Goal: Find specific page/section: Find specific page/section

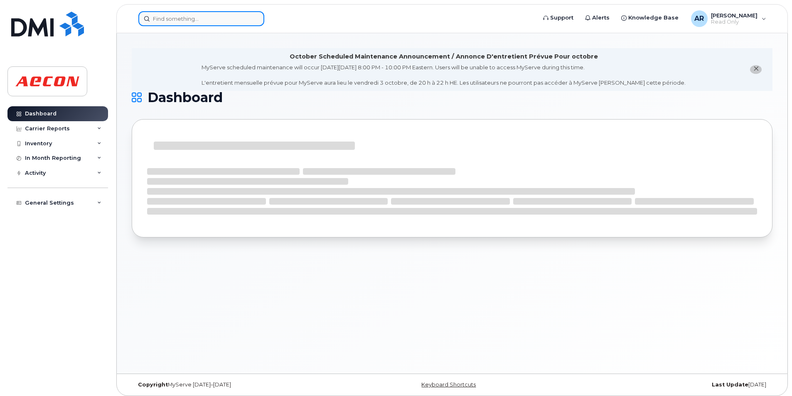
click at [172, 19] on input at bounding box center [201, 18] width 126 height 15
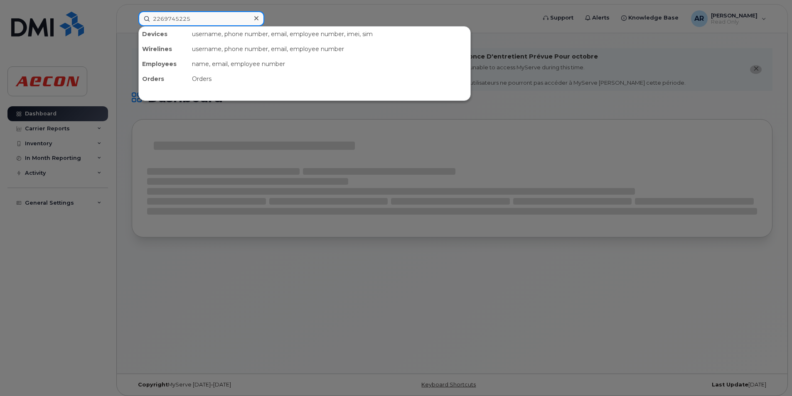
type input "2269745225"
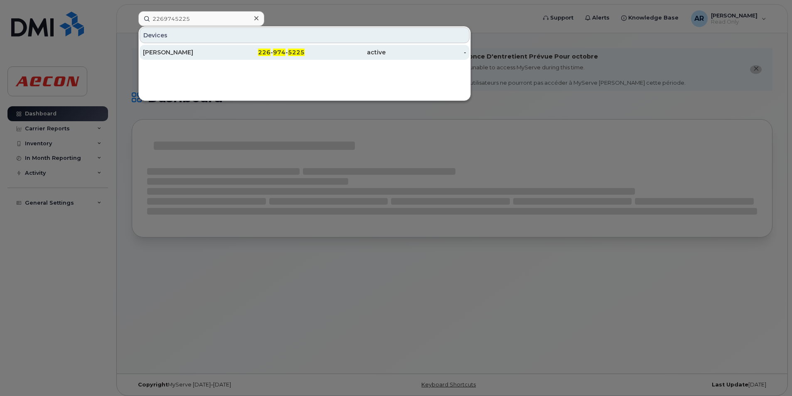
click at [257, 54] on div "226 - 974 - 5225" at bounding box center [264, 52] width 81 height 8
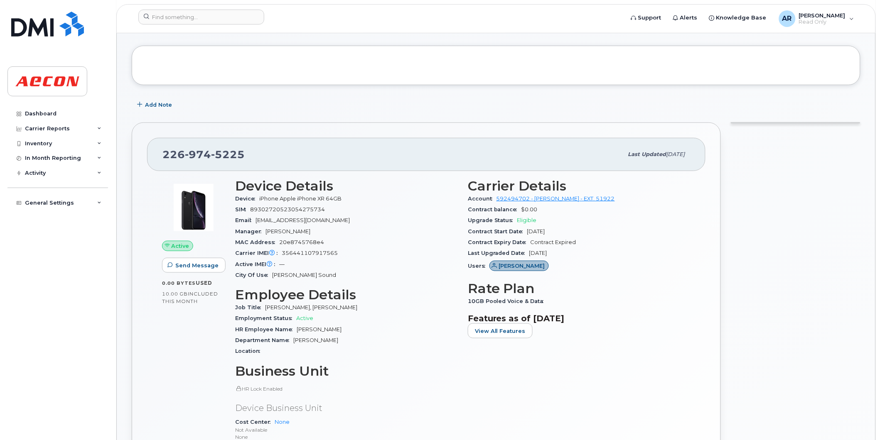
scroll to position [58, 0]
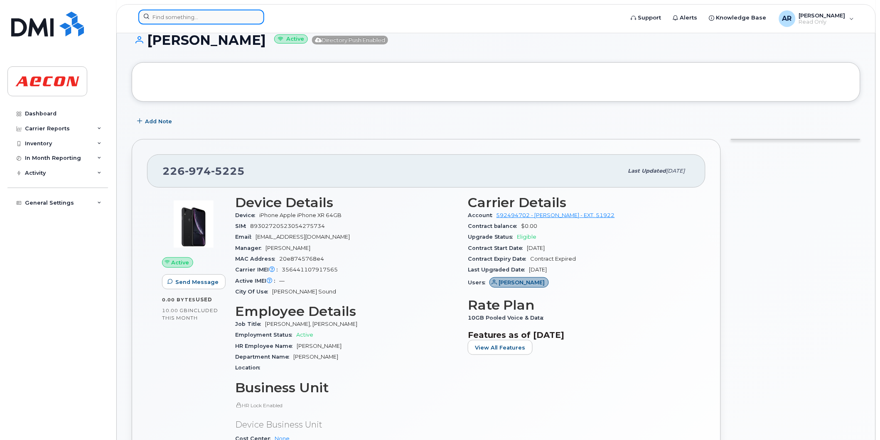
click at [197, 20] on input at bounding box center [201, 17] width 126 height 15
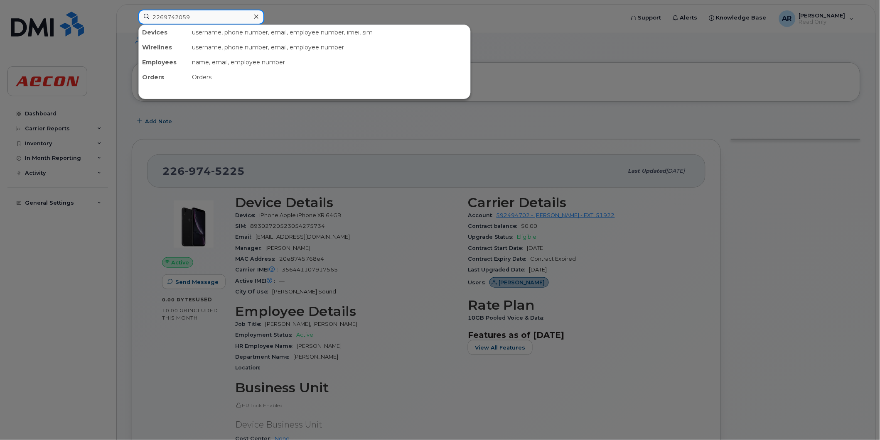
type input "2269742059"
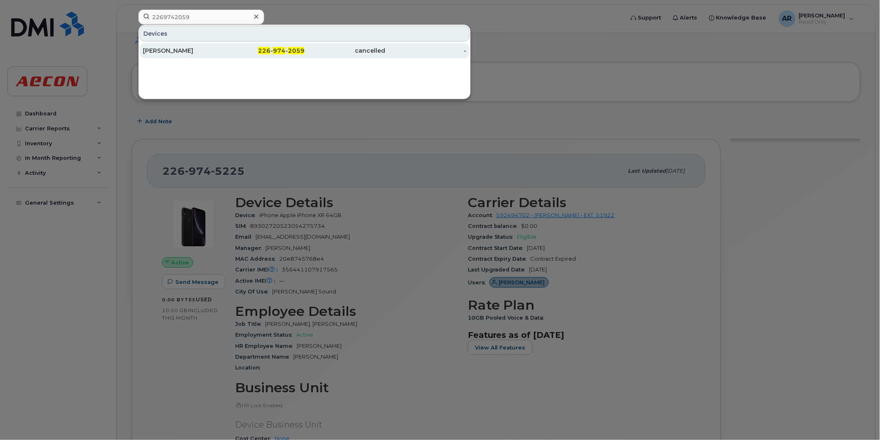
click at [214, 53] on div "ADITYA BANSAL" at bounding box center [183, 51] width 81 height 8
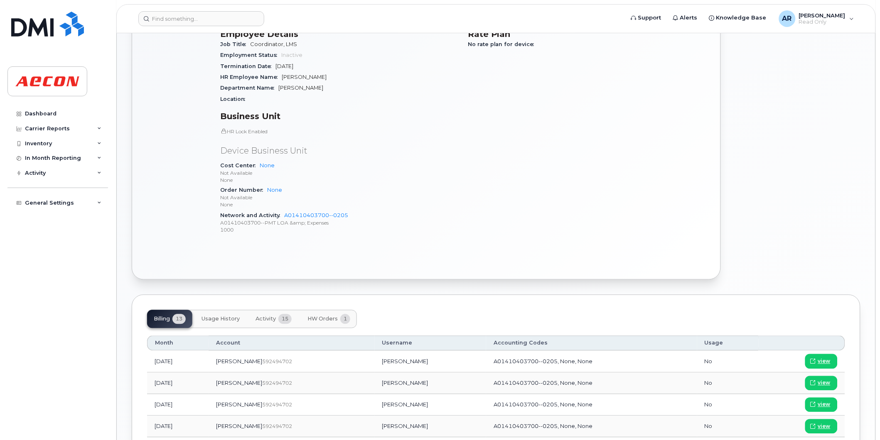
scroll to position [462, 0]
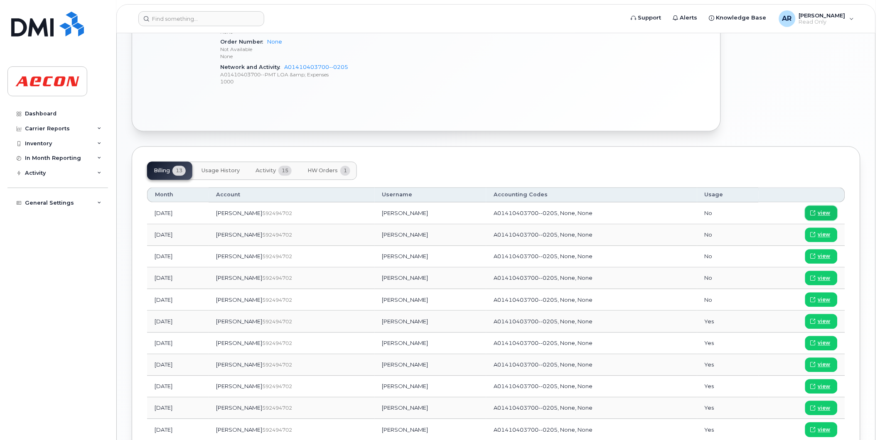
click at [834, 213] on link "view" at bounding box center [821, 213] width 32 height 15
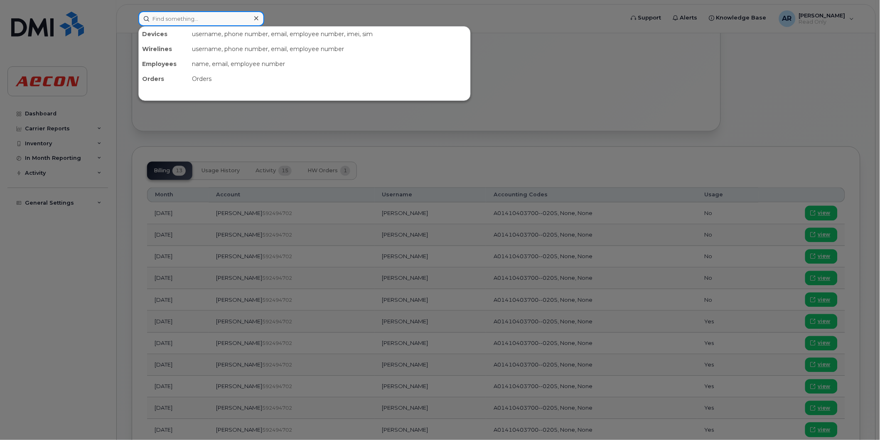
click at [156, 21] on input at bounding box center [201, 18] width 126 height 15
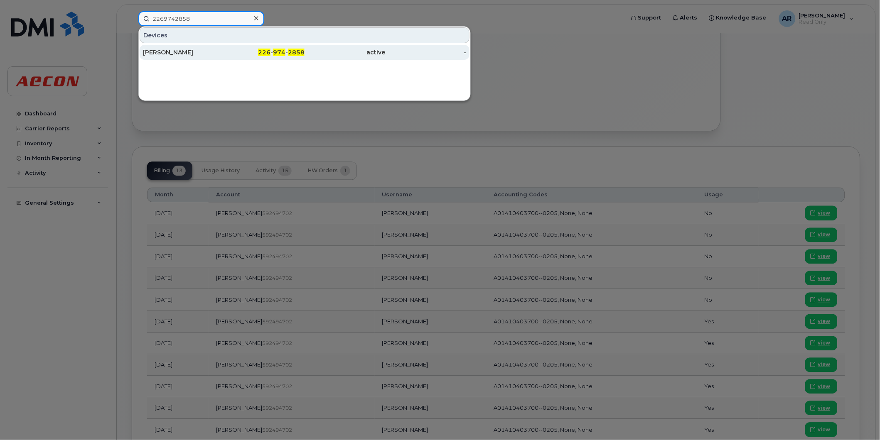
type input "2269742858"
click at [171, 53] on div "ALEX BUKVA" at bounding box center [183, 52] width 81 height 8
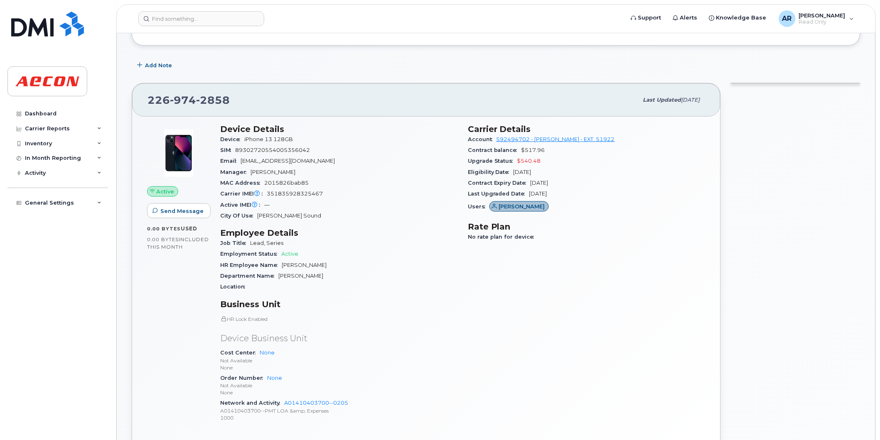
scroll to position [184, 0]
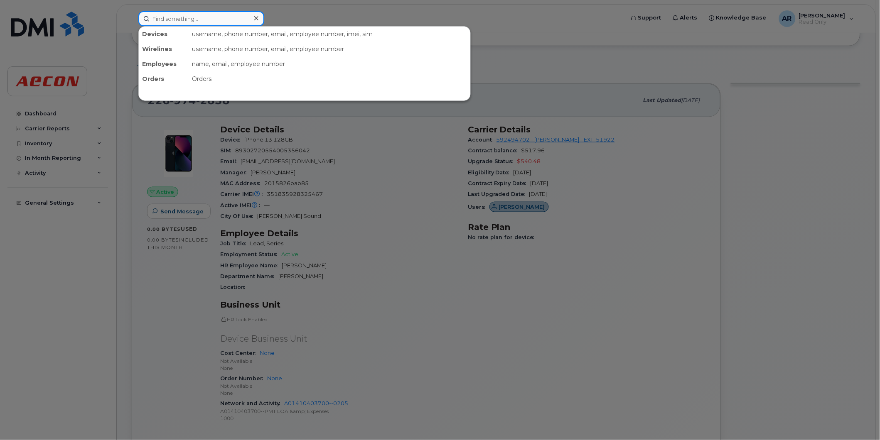
click at [164, 20] on input at bounding box center [201, 18] width 126 height 15
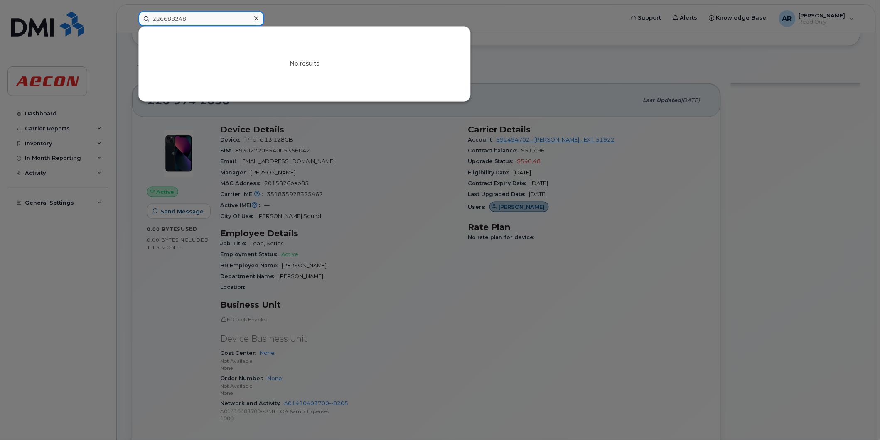
click at [162, 17] on input "226688248" at bounding box center [201, 18] width 126 height 15
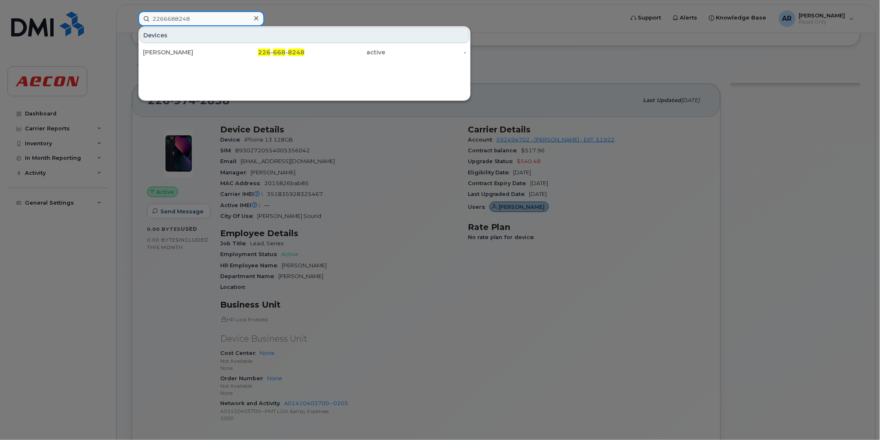
type input "2266688248"
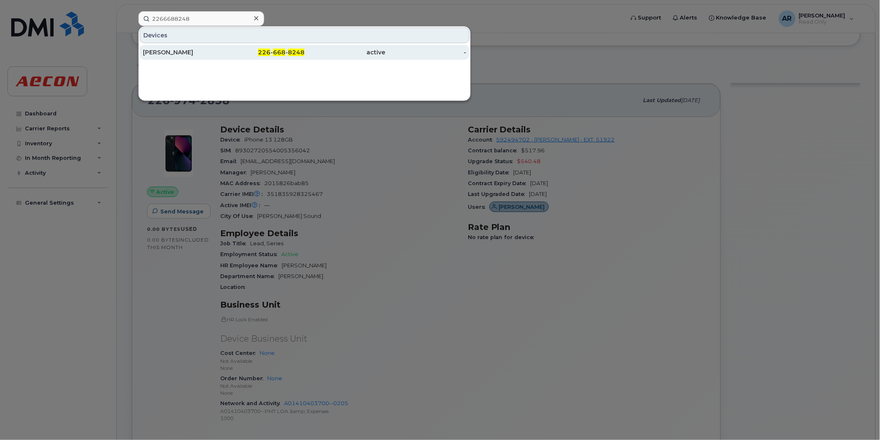
click at [187, 56] on div "[PERSON_NAME]" at bounding box center [183, 52] width 81 height 8
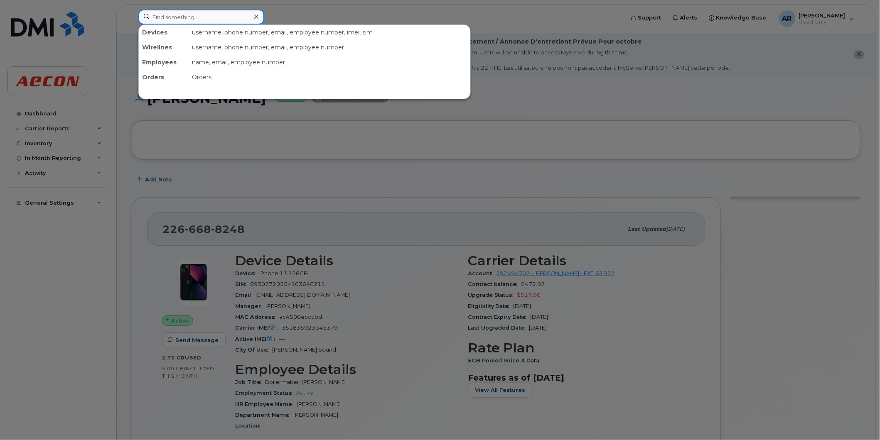
click at [168, 18] on input at bounding box center [201, 17] width 126 height 15
click at [235, 20] on input at bounding box center [201, 17] width 126 height 15
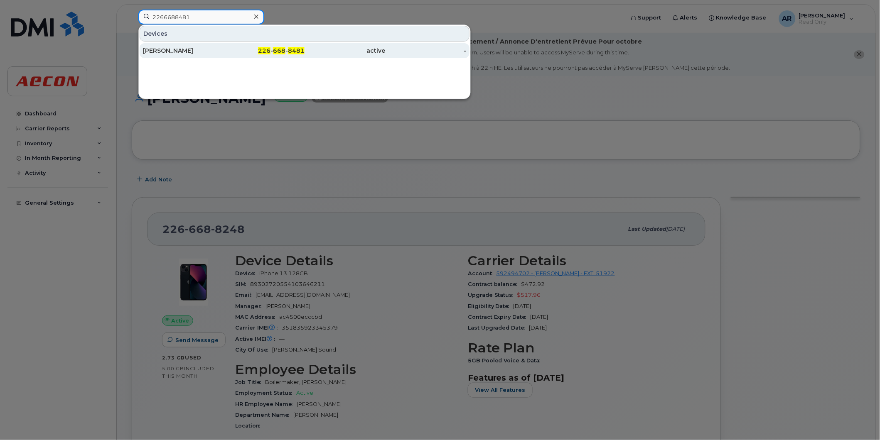
type input "2266688481"
click at [221, 52] on div "ANA HARDWICK" at bounding box center [183, 51] width 81 height 8
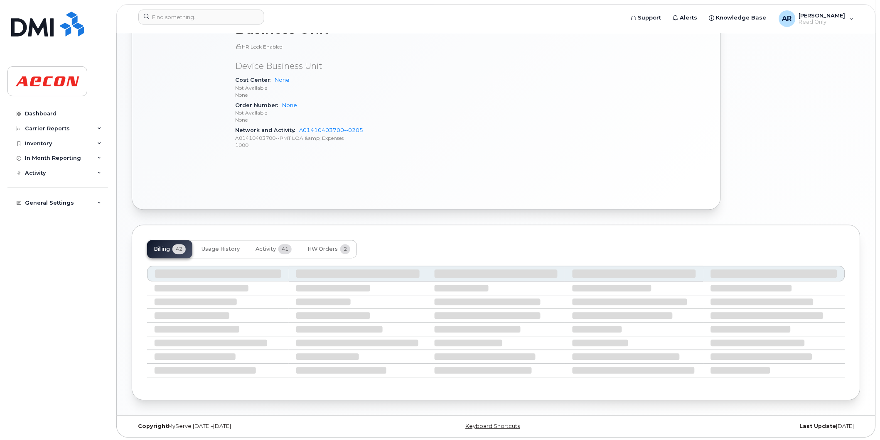
scroll to position [420, 0]
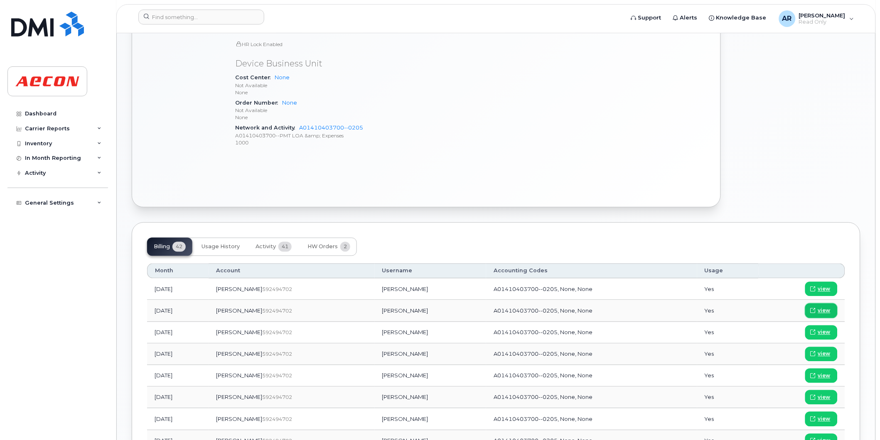
click at [819, 308] on span "view" at bounding box center [824, 310] width 12 height 7
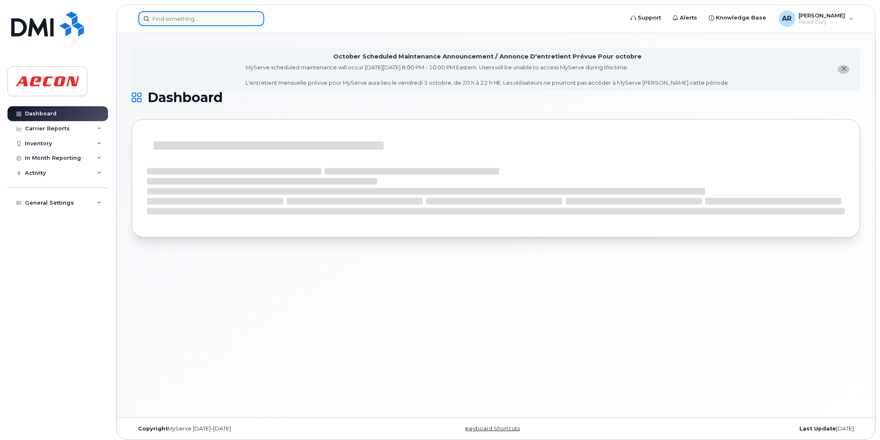
click at [167, 23] on input at bounding box center [201, 18] width 126 height 15
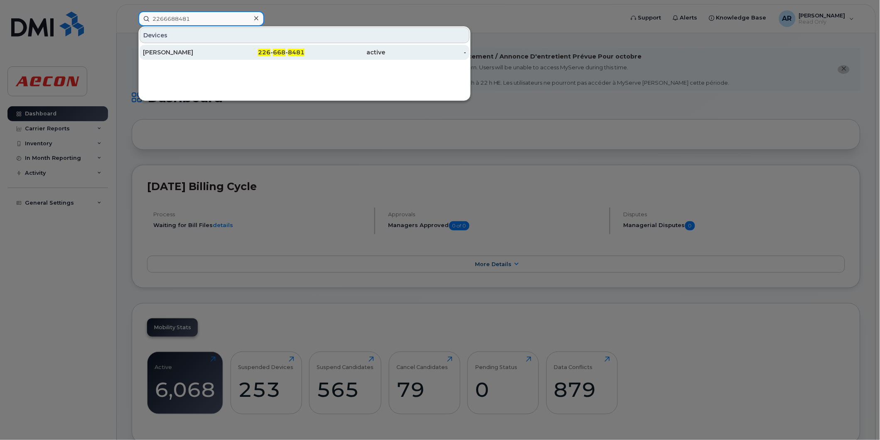
type input "2266688481"
click at [182, 59] on div "[PERSON_NAME]" at bounding box center [183, 52] width 81 height 15
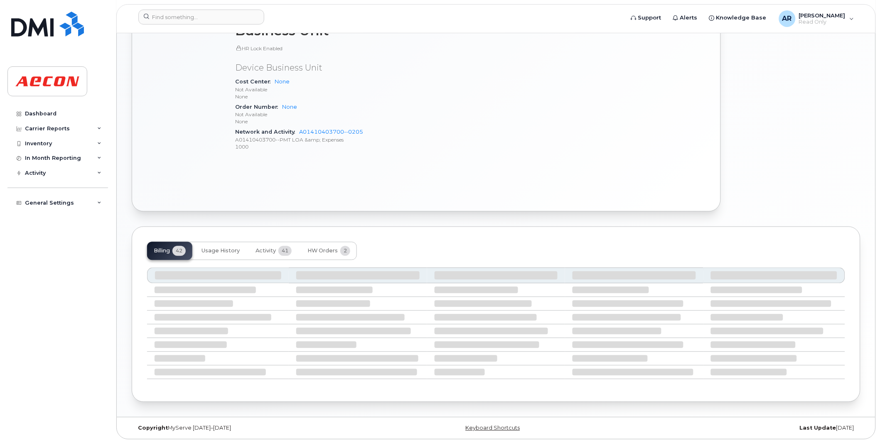
scroll to position [420, 0]
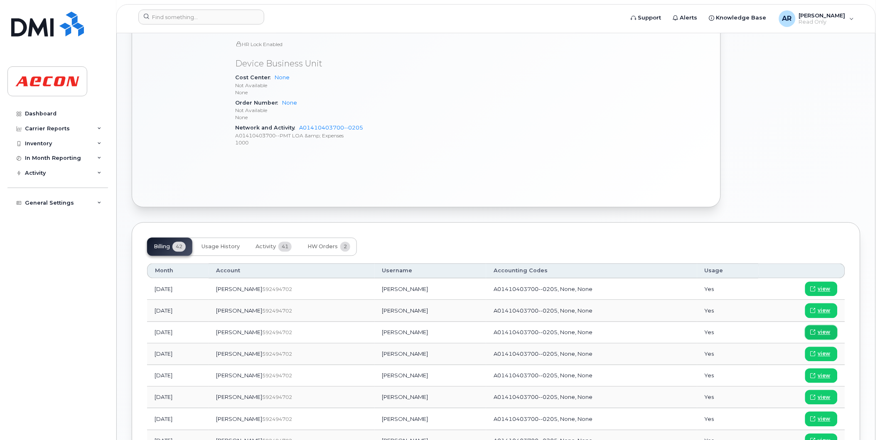
click at [820, 331] on span "view" at bounding box center [824, 332] width 12 height 7
click at [831, 310] on link "view" at bounding box center [821, 311] width 32 height 15
click at [55, 147] on div "Inventory" at bounding box center [57, 143] width 101 height 15
click at [57, 129] on div "Carrier Reports" at bounding box center [47, 128] width 45 height 7
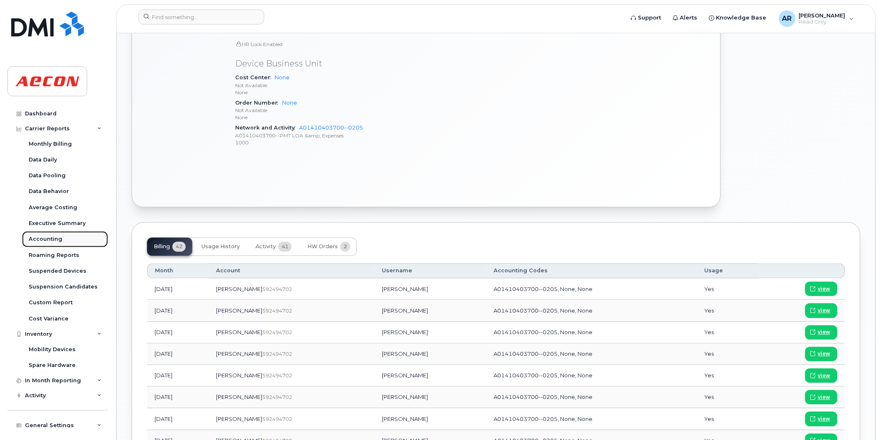
click at [59, 236] on div "Accounting" at bounding box center [46, 239] width 34 height 7
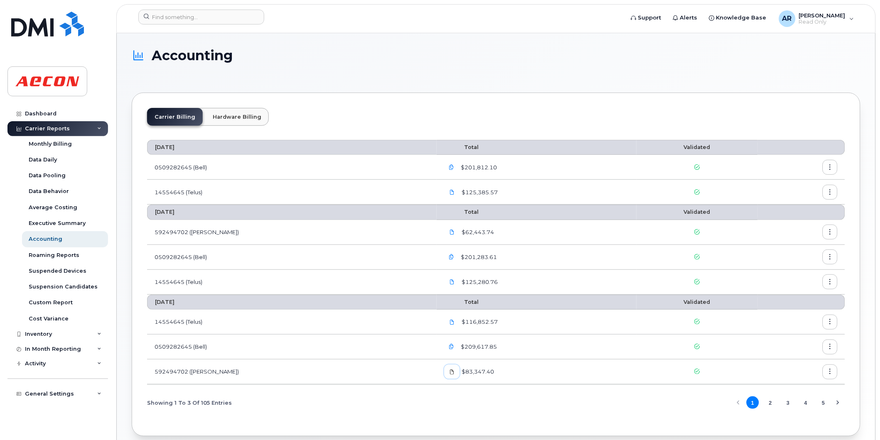
click at [450, 371] on icon at bounding box center [452, 372] width 5 height 5
click at [769, 404] on button "2" at bounding box center [770, 403] width 12 height 12
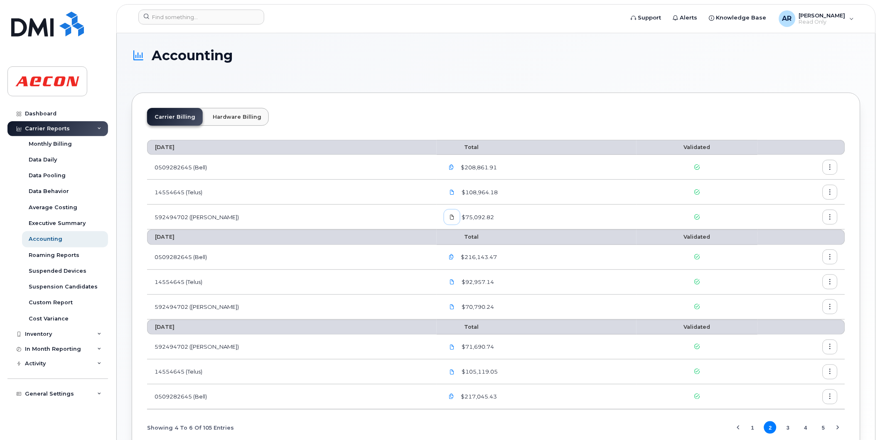
click at [450, 218] on icon at bounding box center [452, 217] width 5 height 5
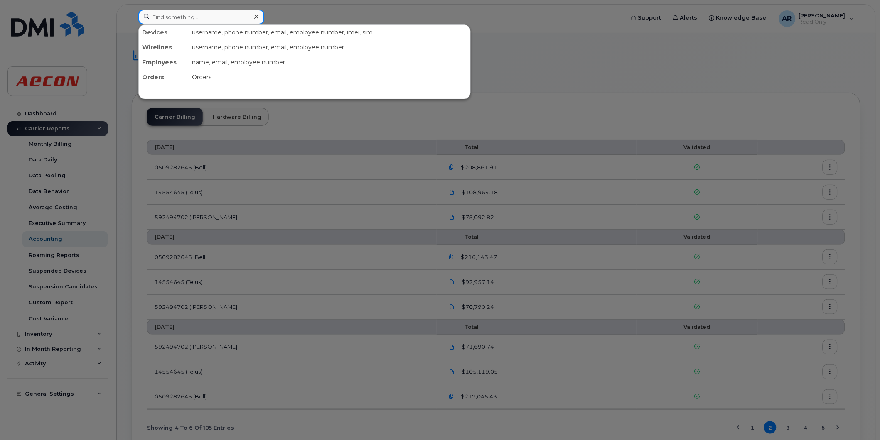
click at [189, 17] on input at bounding box center [201, 17] width 126 height 15
